Goal: Book appointment/travel/reservation

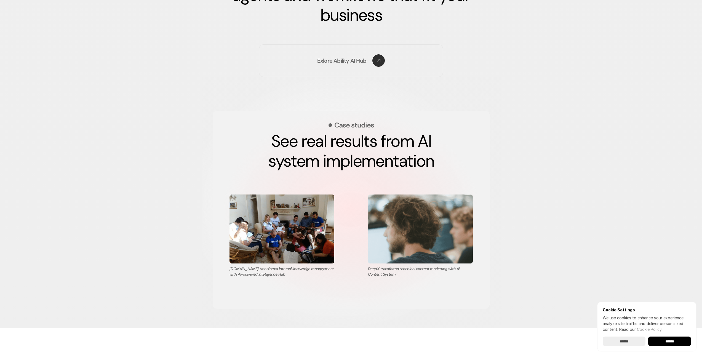
scroll to position [846, 0]
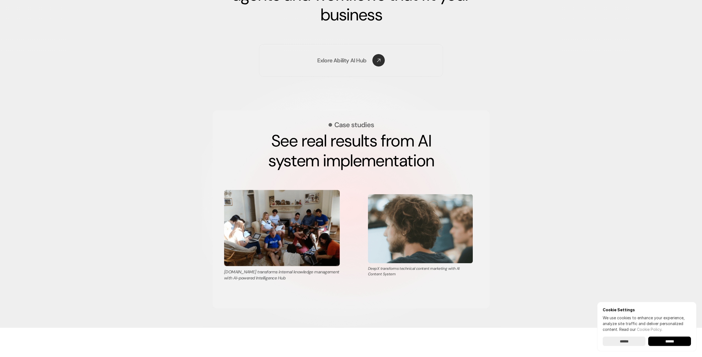
click at [259, 223] on img at bounding box center [282, 228] width 116 height 76
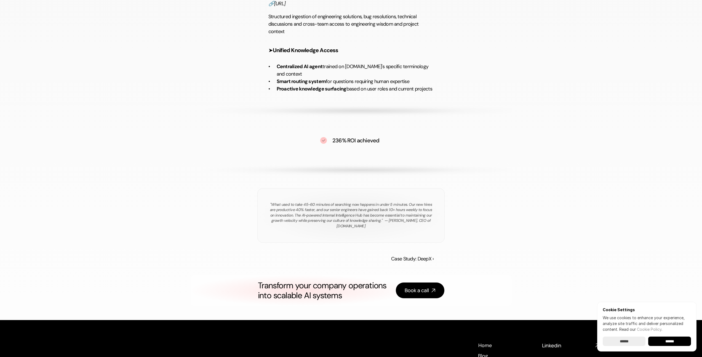
scroll to position [776, 0]
